Goal: Task Accomplishment & Management: Use online tool/utility

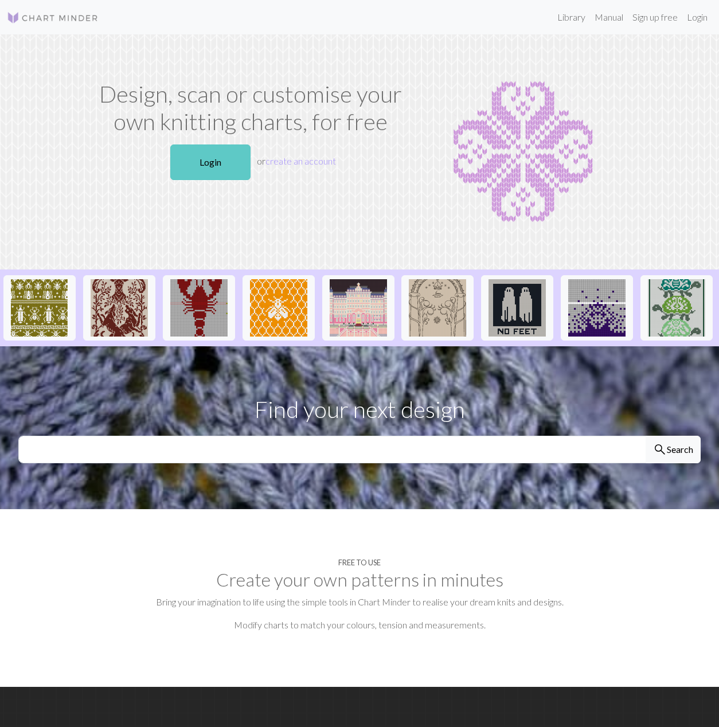
click at [215, 156] on link "Login" at bounding box center [210, 162] width 80 height 36
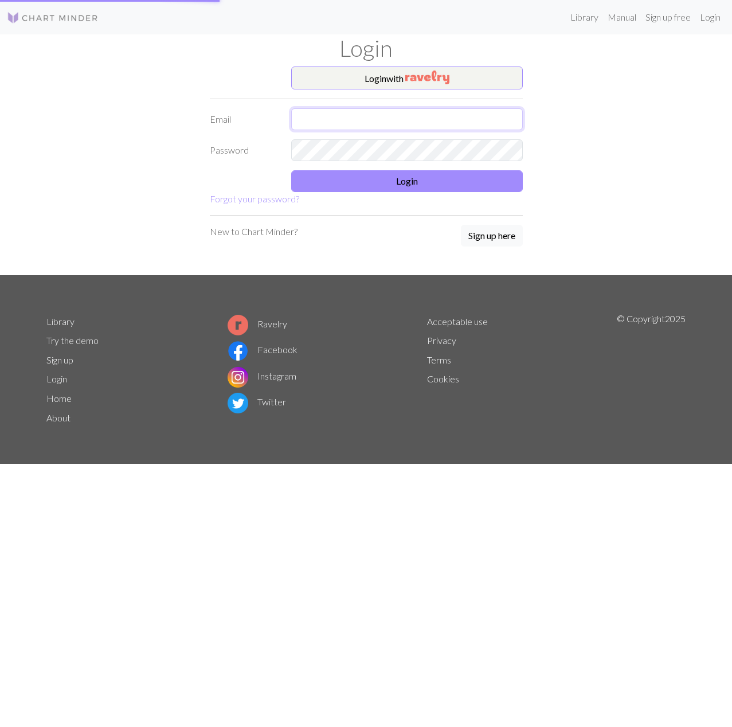
type input "[EMAIL_ADDRESS][DOMAIN_NAME]"
click at [438, 182] on button "Login" at bounding box center [407, 181] width 232 height 22
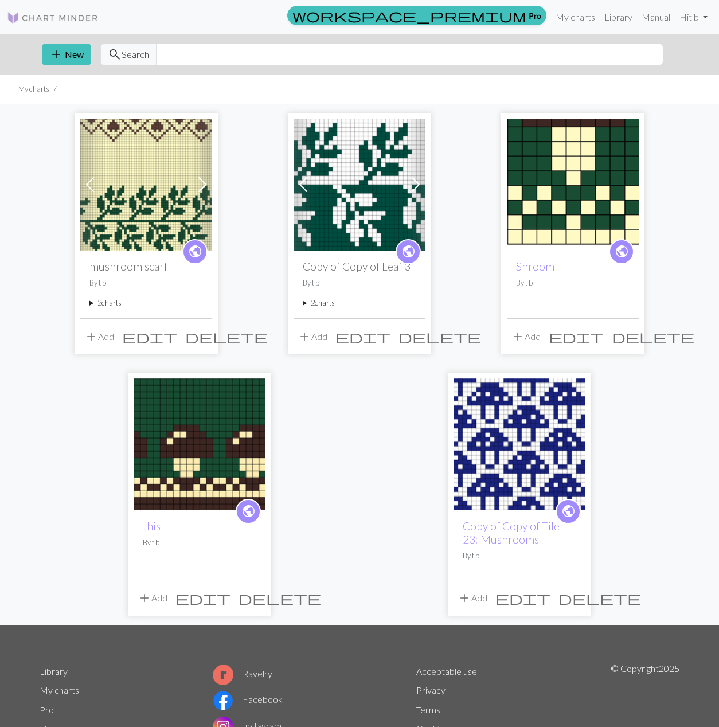
click at [129, 228] on img at bounding box center [146, 185] width 132 height 132
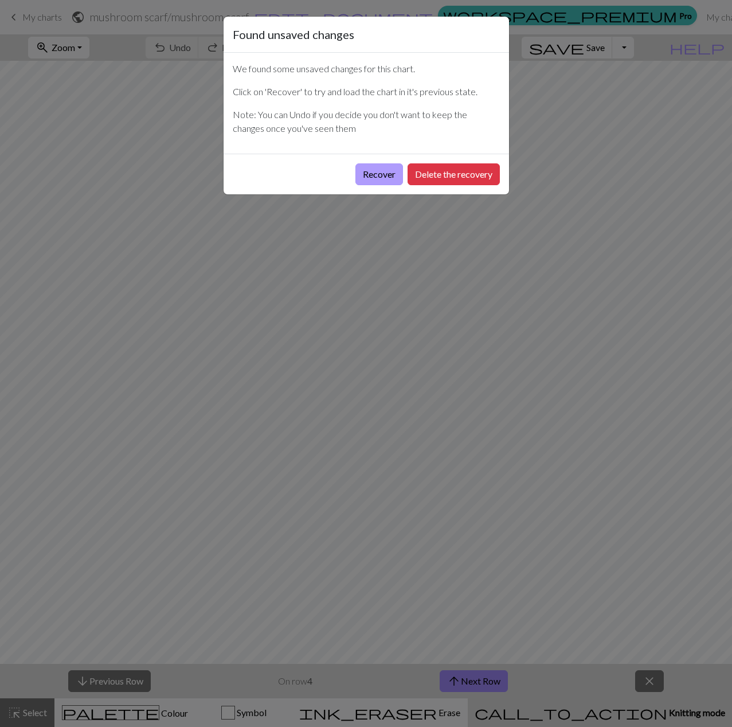
click at [389, 176] on button "Recover" at bounding box center [379, 174] width 48 height 22
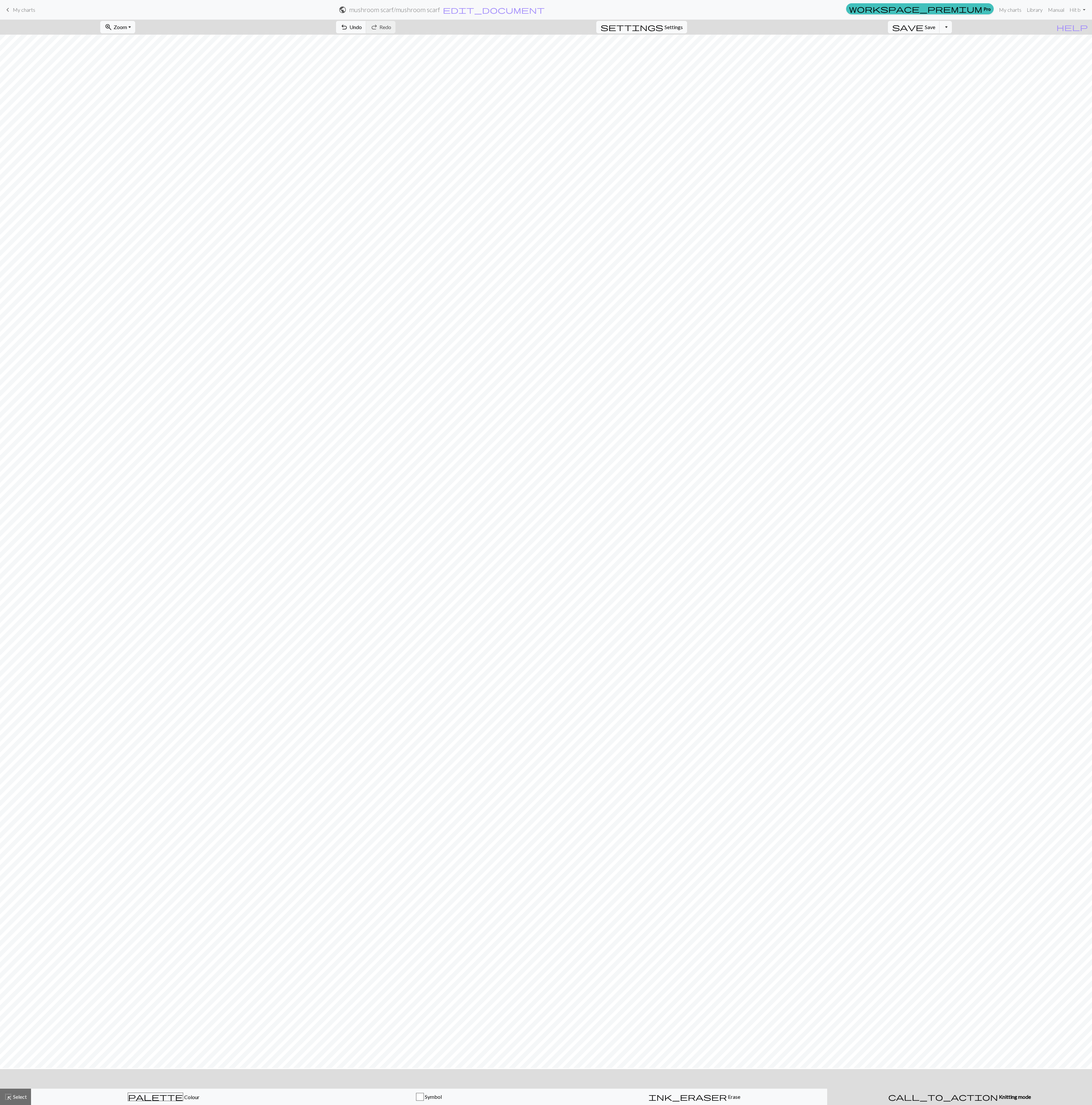
scroll to position [1, 0]
